Goal: Task Accomplishment & Management: Manage account settings

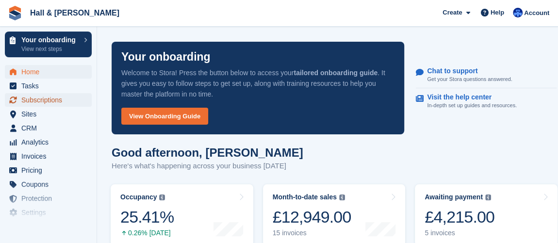
click at [61, 101] on span "Subscriptions" at bounding box center [50, 100] width 58 height 14
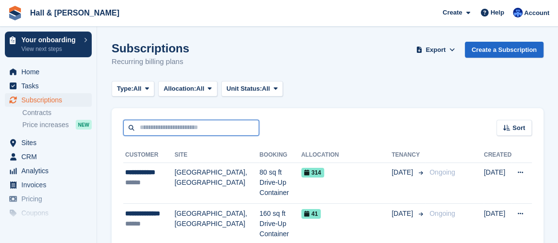
click at [181, 126] on input "text" at bounding box center [191, 128] width 136 height 16
type input "****"
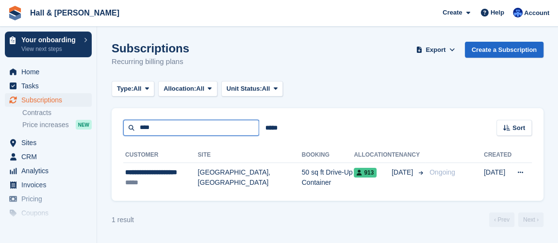
drag, startPoint x: 176, startPoint y: 126, endPoint x: 121, endPoint y: 130, distance: 55.0
click at [121, 130] on div "**** ***** Sort Sort by Customer name Date created Move in date Move out date C…" at bounding box center [328, 122] width 432 height 28
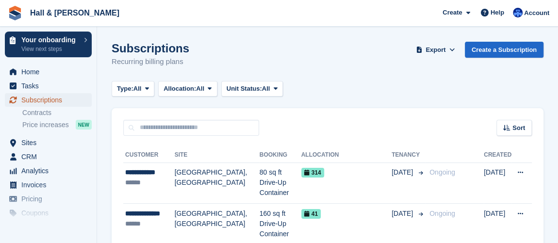
click at [51, 98] on span "Subscriptions" at bounding box center [50, 100] width 58 height 14
click at [38, 158] on span "CRM" at bounding box center [50, 157] width 58 height 14
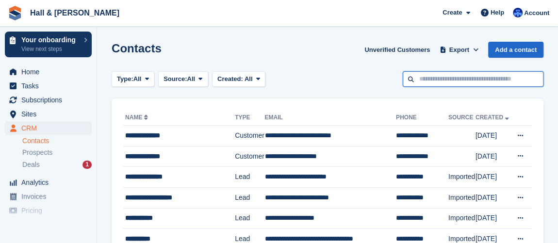
click at [440, 81] on input "text" at bounding box center [473, 79] width 141 height 16
type input "****"
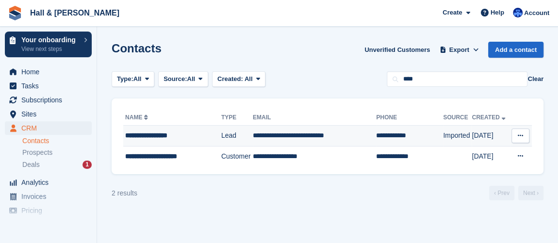
click at [242, 138] on td "Lead" at bounding box center [237, 136] width 32 height 21
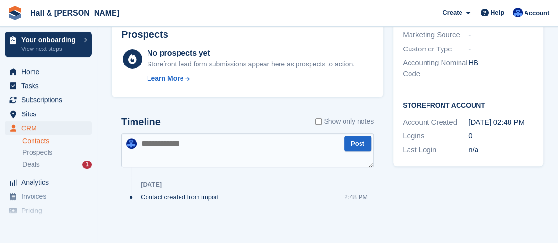
scroll to position [321, 0]
click at [33, 129] on span "CRM" at bounding box center [50, 128] width 58 height 14
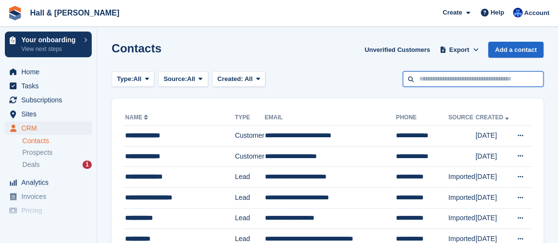
click at [437, 79] on input "text" at bounding box center [473, 79] width 141 height 16
type input "****"
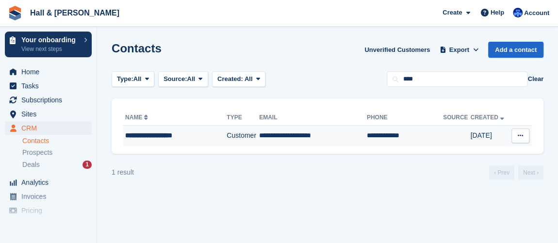
click at [168, 141] on td "**********" at bounding box center [174, 136] width 103 height 20
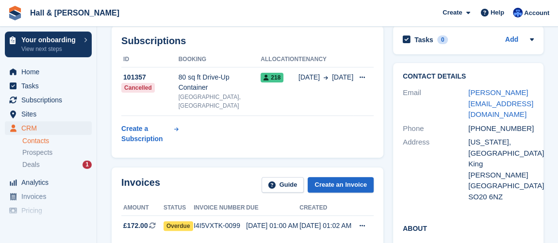
scroll to position [220, 0]
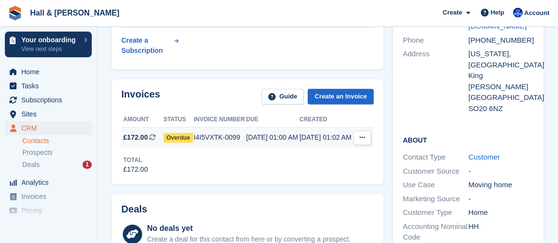
click at [322, 133] on div "01 Sep, 01:02 AM" at bounding box center [325, 138] width 53 height 10
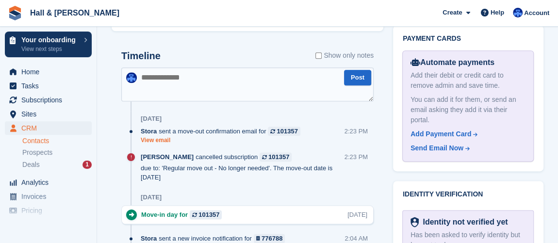
scroll to position [529, 0]
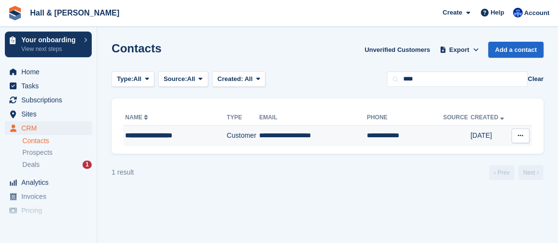
click at [282, 129] on td "**********" at bounding box center [313, 136] width 108 height 20
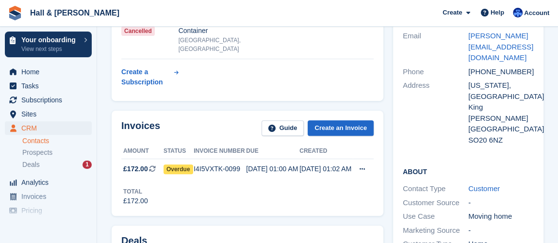
scroll to position [220, 0]
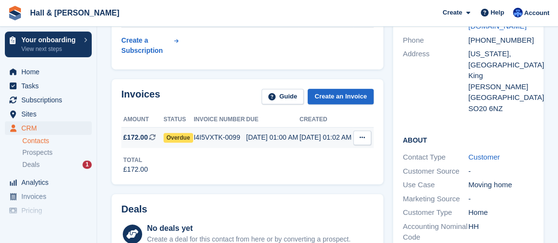
click at [364, 134] on icon at bounding box center [362, 137] width 5 height 6
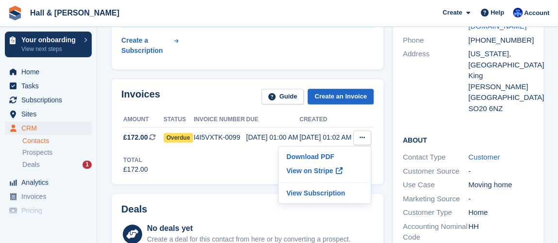
click at [255, 165] on div "Invoices Guide Create an Invoice Amount Status Invoice number Due Created £172.…" at bounding box center [248, 131] width 272 height 105
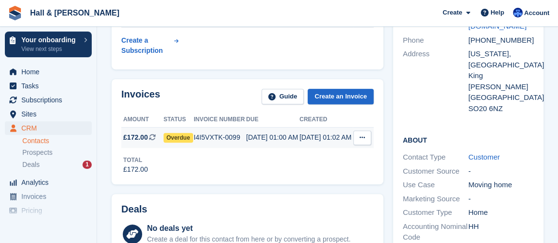
click at [271, 133] on td "[DATE] 01:00 AM" at bounding box center [272, 138] width 53 height 20
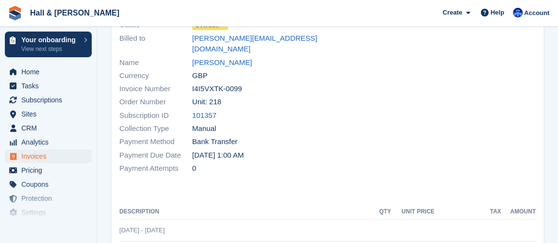
scroll to position [44, 0]
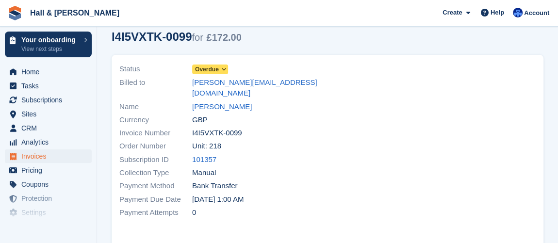
click at [222, 67] on icon at bounding box center [223, 69] width 5 height 6
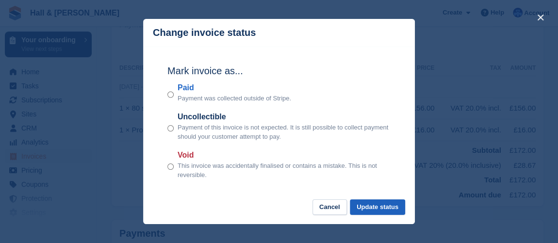
scroll to position [220, 0]
click at [395, 208] on button "Update status" at bounding box center [377, 207] width 55 height 16
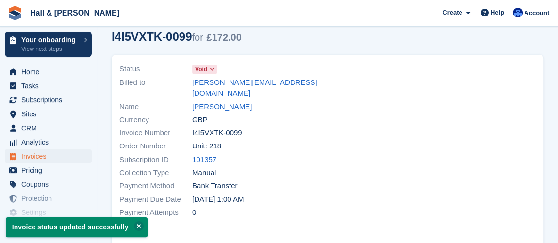
scroll to position [0, 0]
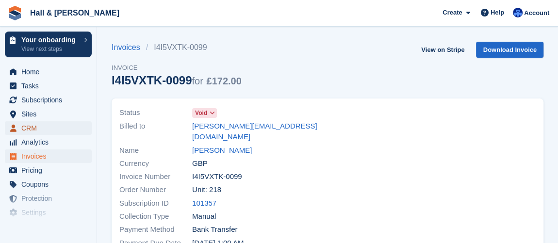
click at [37, 133] on span "CRM" at bounding box center [50, 128] width 58 height 14
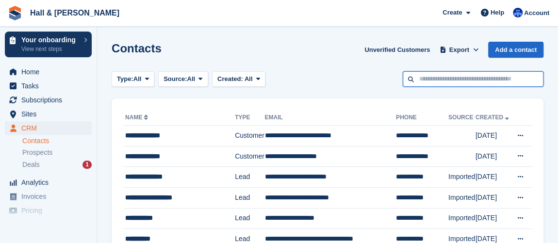
click at [471, 79] on input "text" at bounding box center [473, 79] width 141 height 16
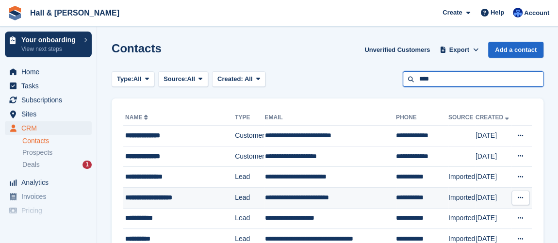
type input "****"
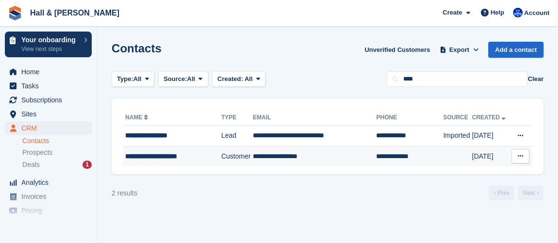
click at [166, 154] on div "**********" at bounding box center [169, 156] width 89 height 10
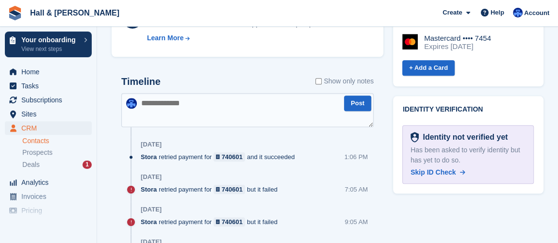
scroll to position [485, 0]
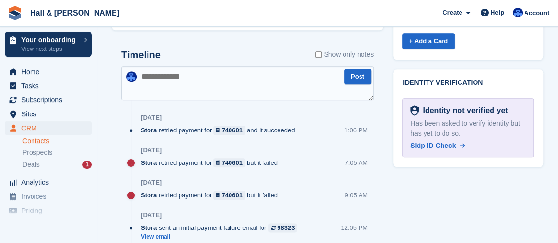
click at [28, 136] on link "Contacts" at bounding box center [56, 140] width 69 height 9
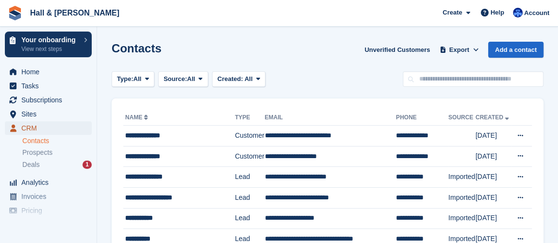
click at [26, 130] on span "CRM" at bounding box center [50, 128] width 58 height 14
click at [37, 128] on span "CRM" at bounding box center [50, 128] width 58 height 14
click at [37, 73] on span "Home" at bounding box center [50, 72] width 58 height 14
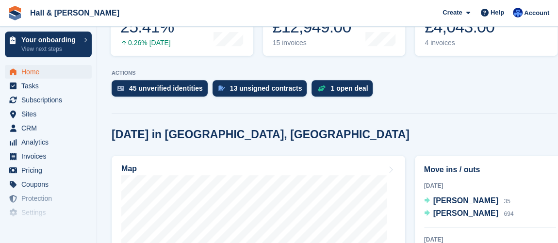
scroll to position [176, 0]
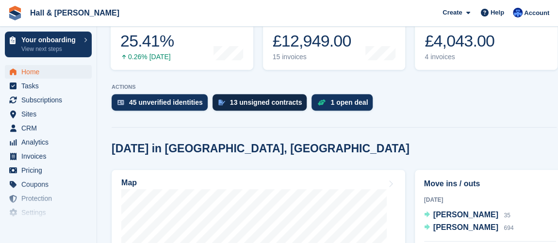
click at [260, 100] on div "13 unsigned contracts" at bounding box center [266, 103] width 72 height 8
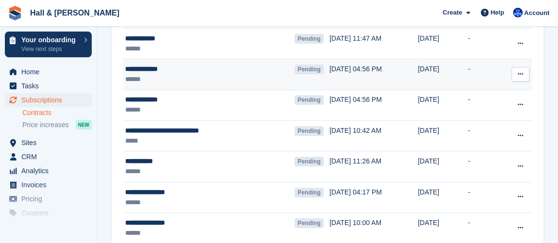
scroll to position [132, 0]
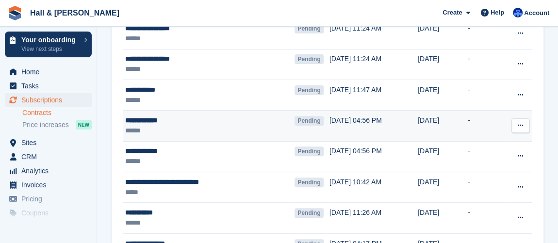
click at [518, 124] on icon at bounding box center [520, 125] width 5 height 6
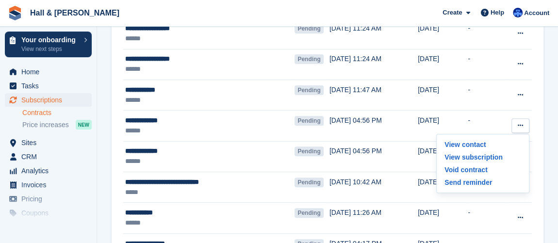
click at [547, 126] on section "Contracts Site: All Winchester, Hampshire All Status: Pending Pending Signed Vo…" at bounding box center [327, 183] width 461 height 630
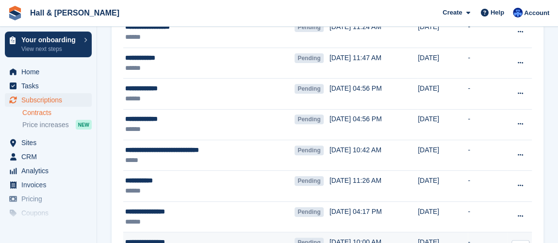
scroll to position [32, 0]
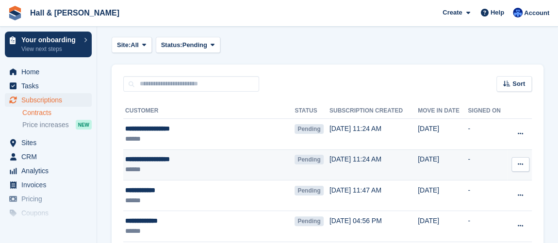
click at [517, 166] on button at bounding box center [521, 164] width 18 height 15
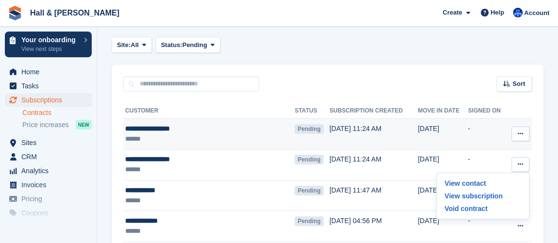
click at [180, 132] on div "**********" at bounding box center [195, 129] width 140 height 10
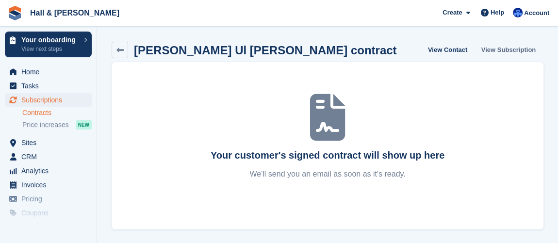
click at [518, 48] on link "View Subscription" at bounding box center [509, 50] width 62 height 16
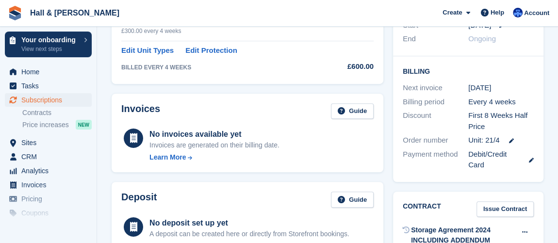
scroll to position [309, 0]
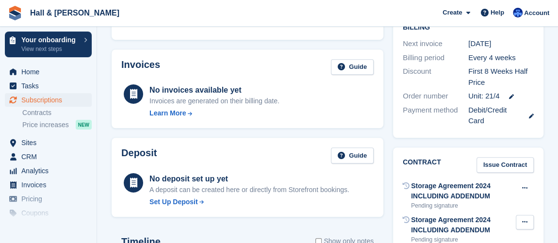
click at [522, 219] on icon at bounding box center [524, 222] width 5 height 6
click at [526, 185] on icon at bounding box center [524, 188] width 5 height 6
click at [474, 201] on p "Void contract" at bounding box center [487, 207] width 84 height 13
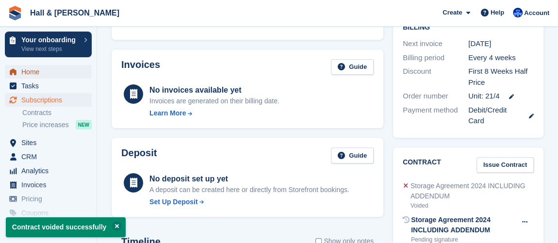
click at [32, 72] on span "Home" at bounding box center [50, 72] width 58 height 14
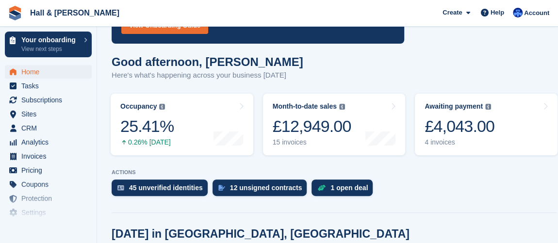
scroll to position [88, 0]
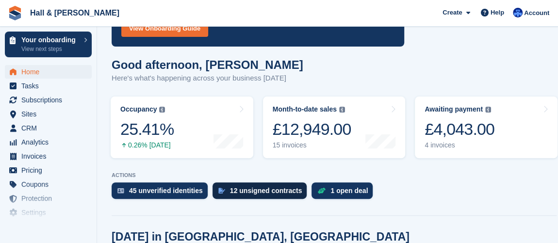
click at [260, 193] on div "12 unsigned contracts" at bounding box center [266, 191] width 72 height 8
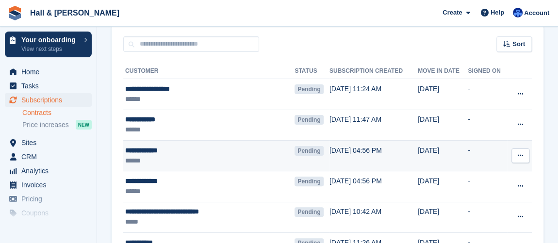
scroll to position [88, 0]
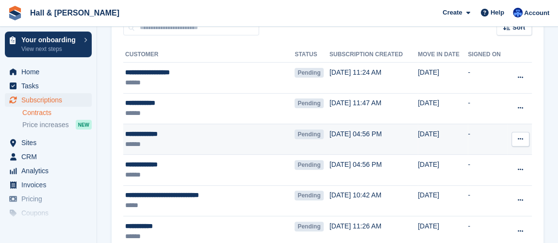
click at [219, 144] on div "******" at bounding box center [195, 144] width 140 height 10
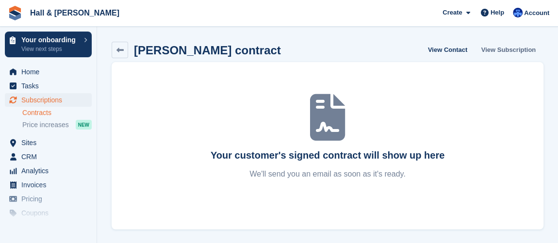
click at [516, 49] on link "View Subscription" at bounding box center [509, 50] width 62 height 16
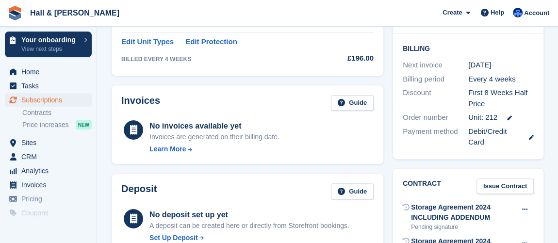
scroll to position [353, 0]
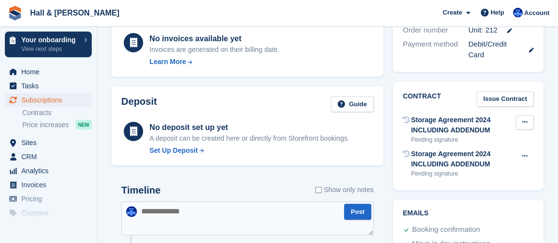
click at [530, 115] on button at bounding box center [525, 122] width 18 height 15
click at [529, 149] on button at bounding box center [525, 156] width 18 height 15
click at [522, 119] on icon at bounding box center [524, 122] width 5 height 6
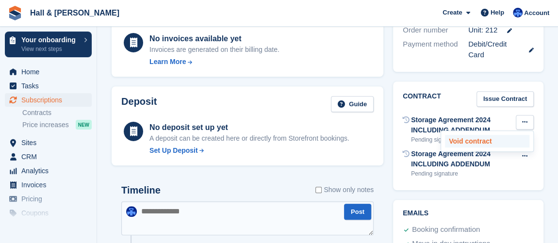
click at [475, 135] on p "Void contract" at bounding box center [487, 141] width 84 height 13
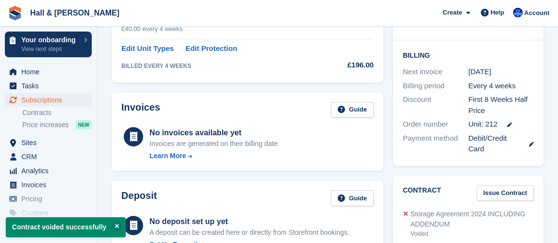
scroll to position [176, 0]
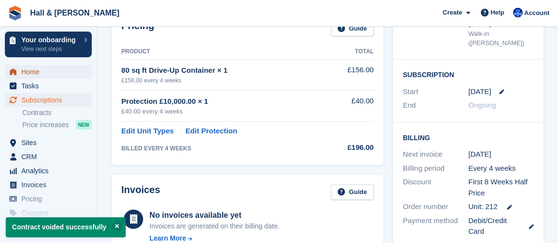
click at [35, 75] on span "Home" at bounding box center [50, 72] width 58 height 14
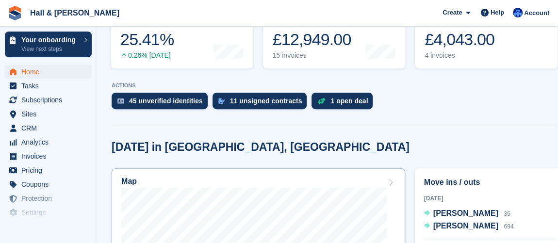
scroll to position [176, 0]
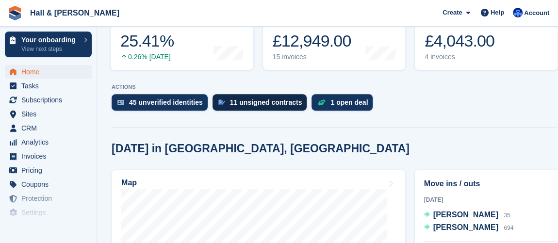
click at [249, 101] on div "11 unsigned contracts" at bounding box center [266, 103] width 72 height 8
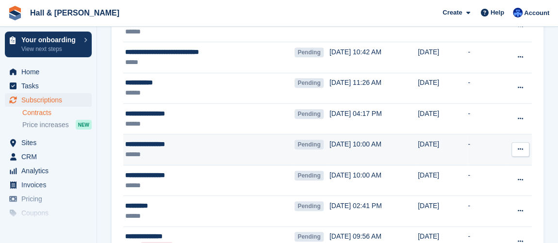
scroll to position [220, 0]
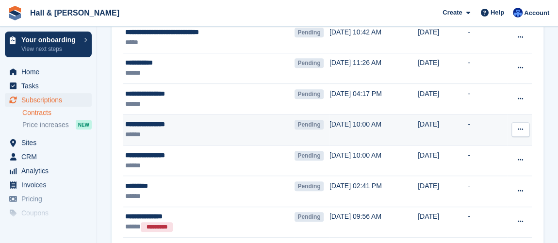
click at [208, 134] on div "******" at bounding box center [195, 135] width 140 height 10
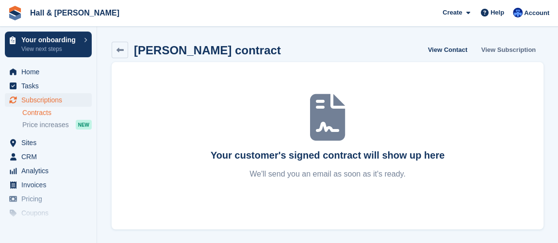
click at [508, 43] on link "View Subscription" at bounding box center [509, 50] width 62 height 16
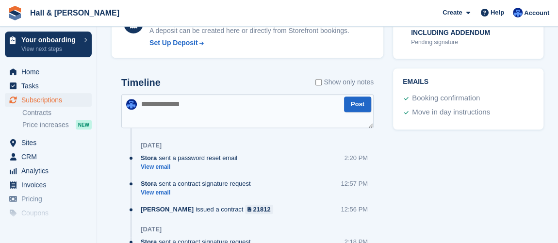
scroll to position [353, 0]
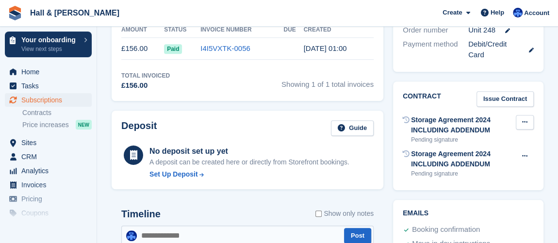
click at [523, 119] on icon at bounding box center [524, 122] width 5 height 6
click at [424, 156] on div "Storage Agreement 2024 INCLUDING ADDENDUM Pending signature Void contract Send …" at bounding box center [468, 164] width 131 height 34
click at [526, 153] on icon at bounding box center [524, 156] width 5 height 6
click at [526, 119] on icon at bounding box center [524, 122] width 5 height 6
click at [551, 91] on section "Andrew P Gardner 101732 View on Stripe Cancel Subscription Allocation Unit Unit…" at bounding box center [327, 162] width 461 height 1031
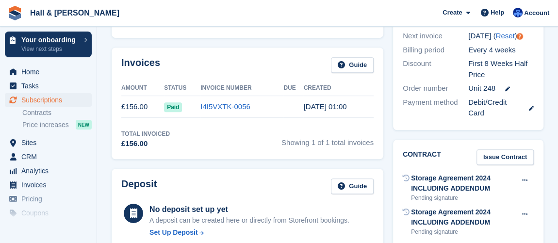
scroll to position [309, 0]
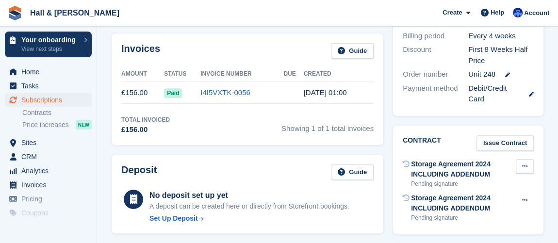
click at [523, 163] on icon at bounding box center [524, 166] width 5 height 6
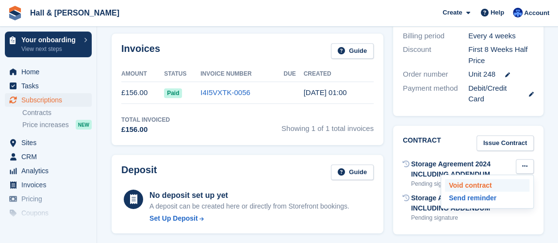
click at [475, 179] on p "Void contract" at bounding box center [487, 185] width 84 height 13
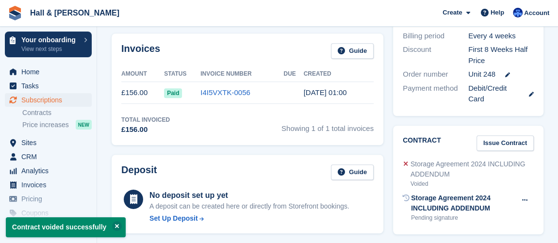
scroll to position [353, 0]
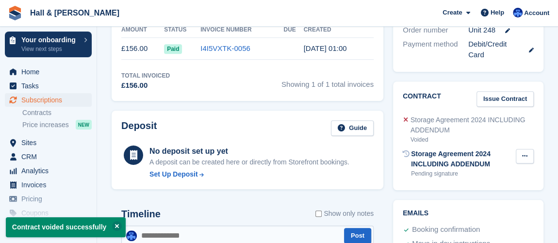
click at [522, 153] on icon at bounding box center [524, 156] width 5 height 6
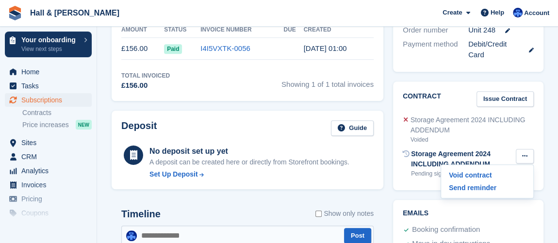
click at [543, 116] on div "Contract Issue Contract Storage Agreement 2024 INCLUDING ADDENDUM Voided Storag…" at bounding box center [468, 136] width 150 height 109
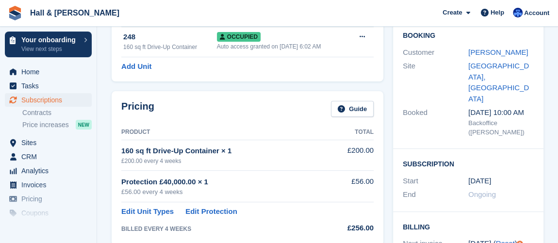
scroll to position [0, 0]
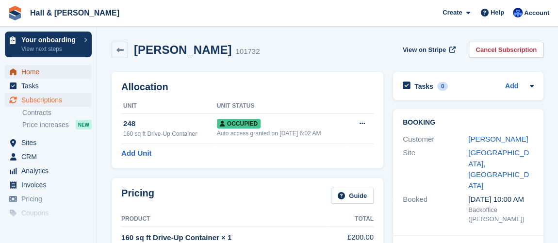
click at [38, 73] on span "Home" at bounding box center [50, 72] width 58 height 14
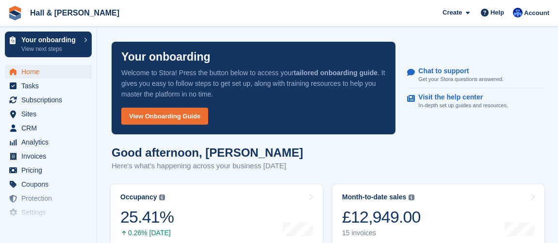
scroll to position [176, 0]
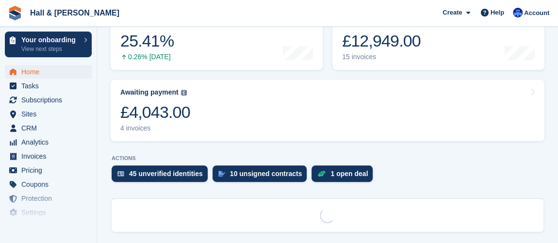
click at [328, 53] on turbo-frame "Month-to-date sales The sum of all finalised invoices generated this month to d…" at bounding box center [439, 38] width 222 height 71
click at [328, 59] on turbo-frame "Month-to-date sales The sum of all finalised invoices generated this month to d…" at bounding box center [439, 38] width 222 height 71
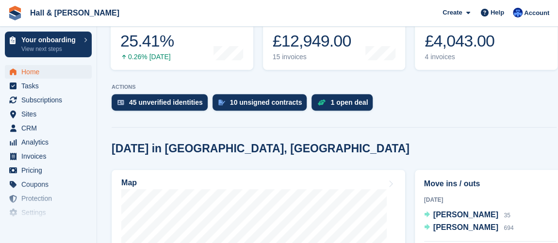
scroll to position [220, 0]
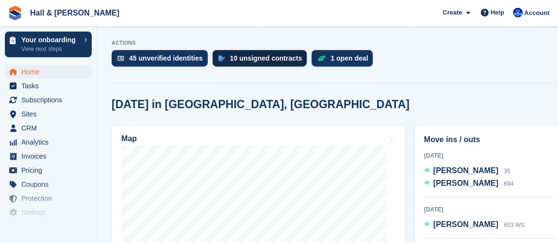
click at [234, 64] on div "10 unsigned contracts" at bounding box center [260, 58] width 95 height 17
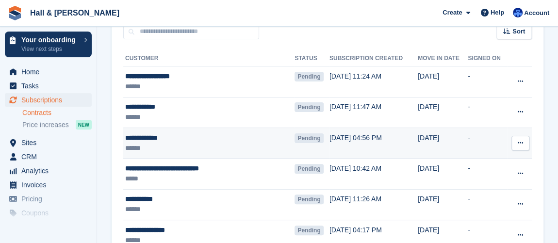
scroll to position [72, 0]
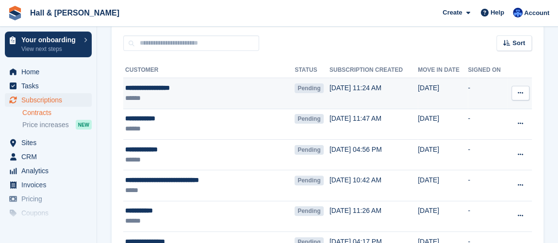
click at [519, 96] on icon at bounding box center [520, 93] width 5 height 6
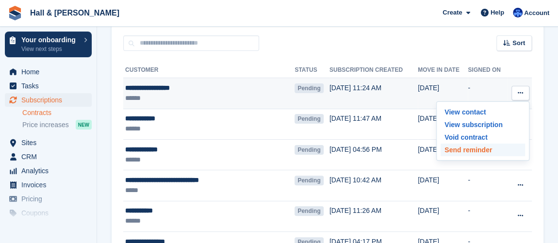
click at [469, 151] on p "Send reminder" at bounding box center [483, 150] width 84 height 13
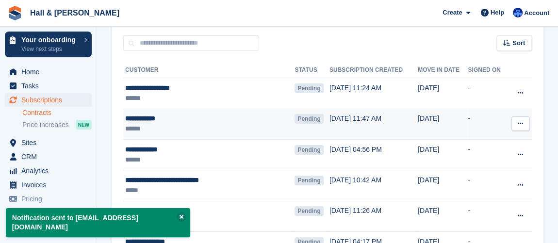
click at [515, 125] on button at bounding box center [521, 123] width 18 height 15
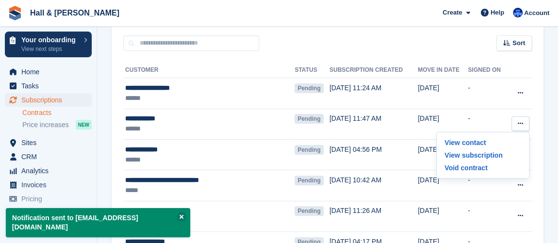
click at [536, 112] on div "**********" at bounding box center [328, 237] width 432 height 373
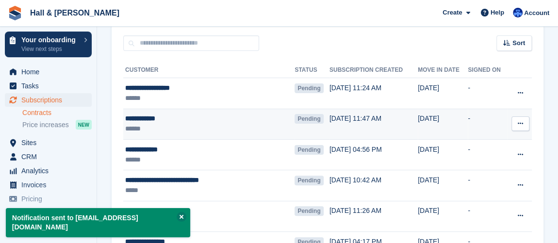
click at [519, 129] on button at bounding box center [521, 123] width 18 height 15
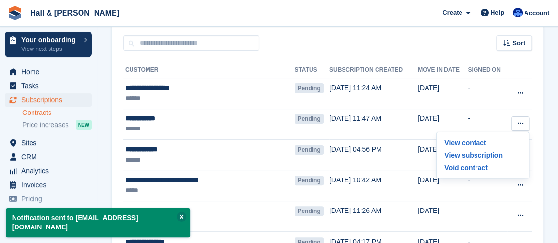
click at [537, 116] on div "**********" at bounding box center [328, 237] width 432 height 373
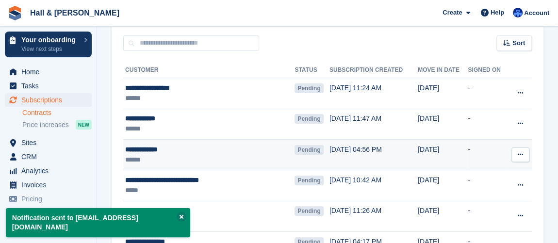
click at [523, 157] on icon at bounding box center [520, 154] width 5 height 6
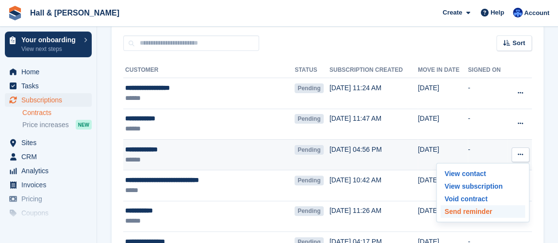
click at [474, 209] on p "Send reminder" at bounding box center [483, 211] width 84 height 13
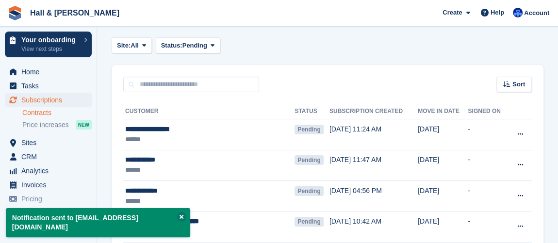
scroll to position [28, 0]
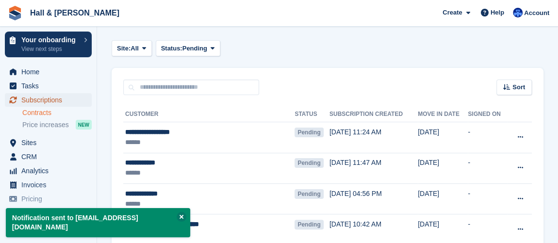
click at [45, 100] on span "Subscriptions" at bounding box center [50, 100] width 58 height 14
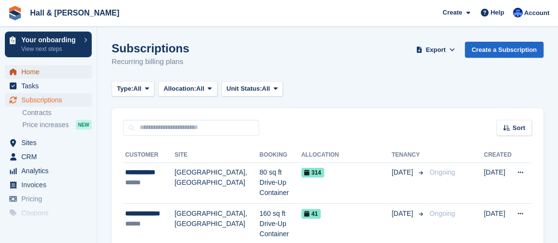
click at [33, 74] on span "Home" at bounding box center [50, 72] width 58 height 14
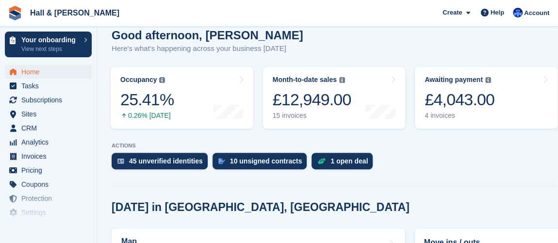
scroll to position [132, 0]
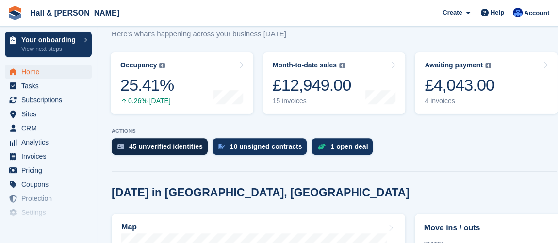
click at [176, 148] on div "45 unverified identities" at bounding box center [166, 147] width 74 height 8
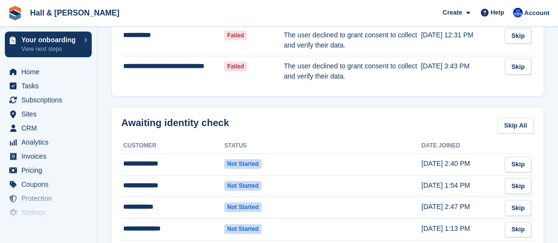
scroll to position [132, 0]
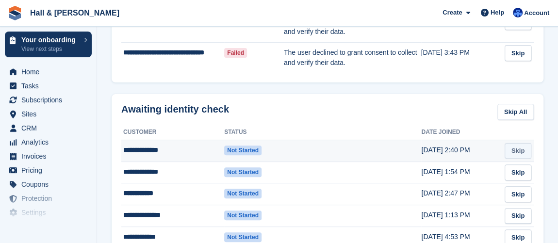
click at [513, 152] on link "Skip" at bounding box center [518, 151] width 27 height 16
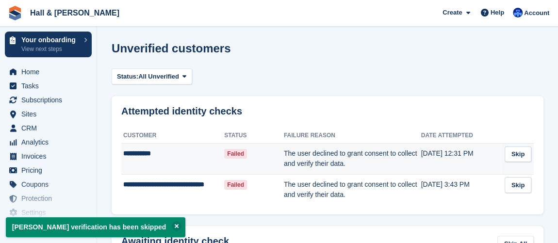
scroll to position [44, 0]
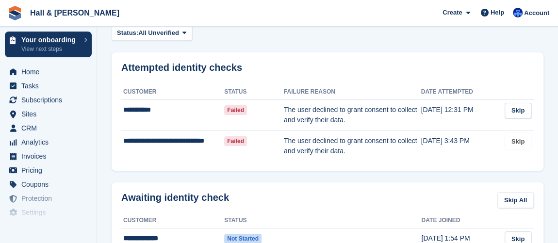
drag, startPoint x: 520, startPoint y: 138, endPoint x: 316, endPoint y: 42, distance: 225.6
click at [520, 138] on link "Skip" at bounding box center [518, 141] width 27 height 16
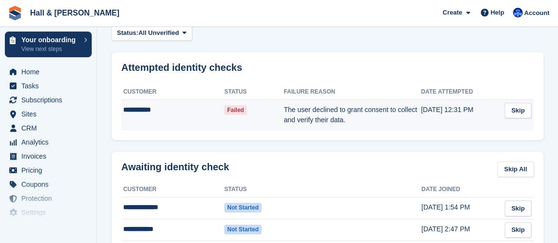
click at [151, 115] on td "**********" at bounding box center [172, 115] width 103 height 31
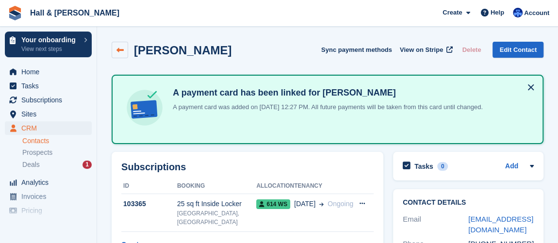
click at [118, 51] on icon at bounding box center [119, 50] width 7 height 7
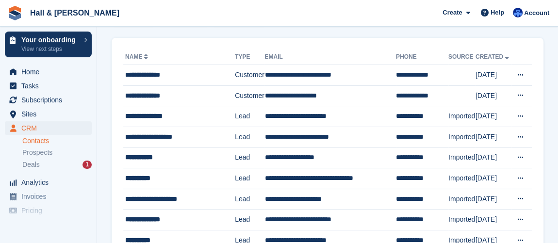
scroll to position [44, 0]
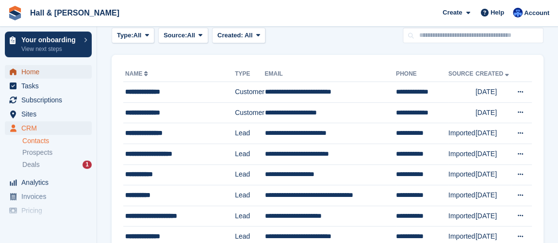
click at [30, 70] on span "Home" at bounding box center [50, 72] width 58 height 14
